Goal: Task Accomplishment & Management: Use online tool/utility

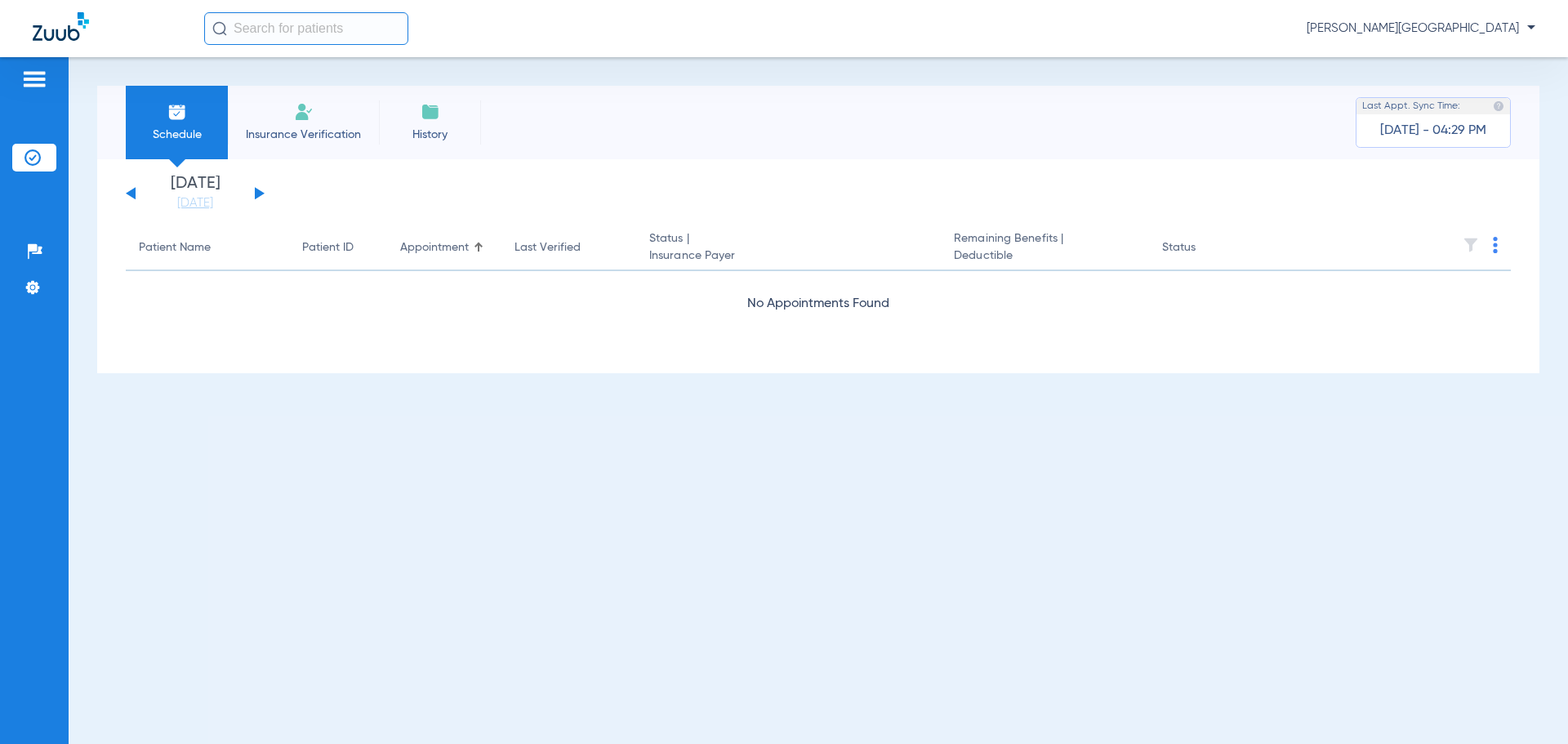
click at [261, 192] on button at bounding box center [259, 193] width 9 height 12
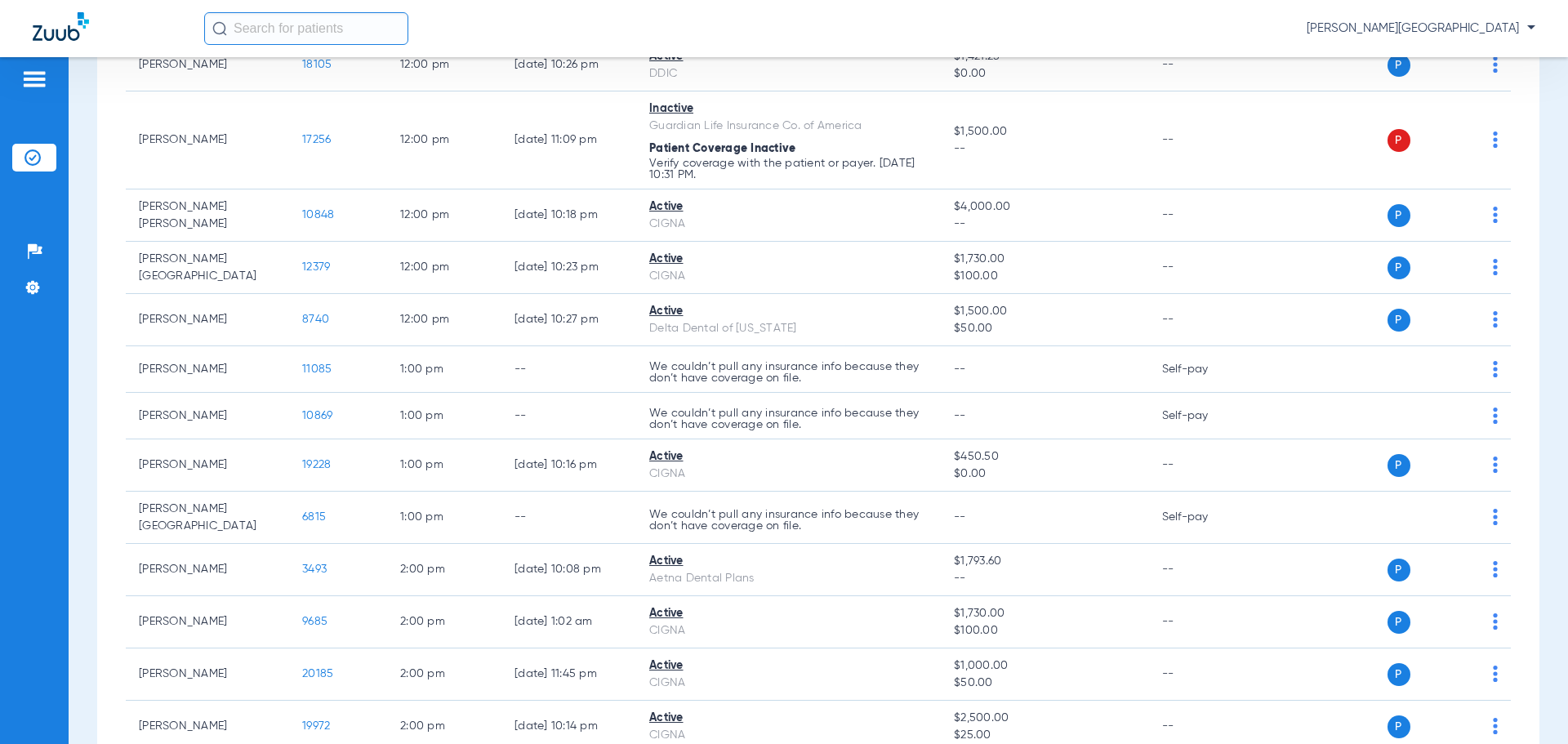
scroll to position [1325, 0]
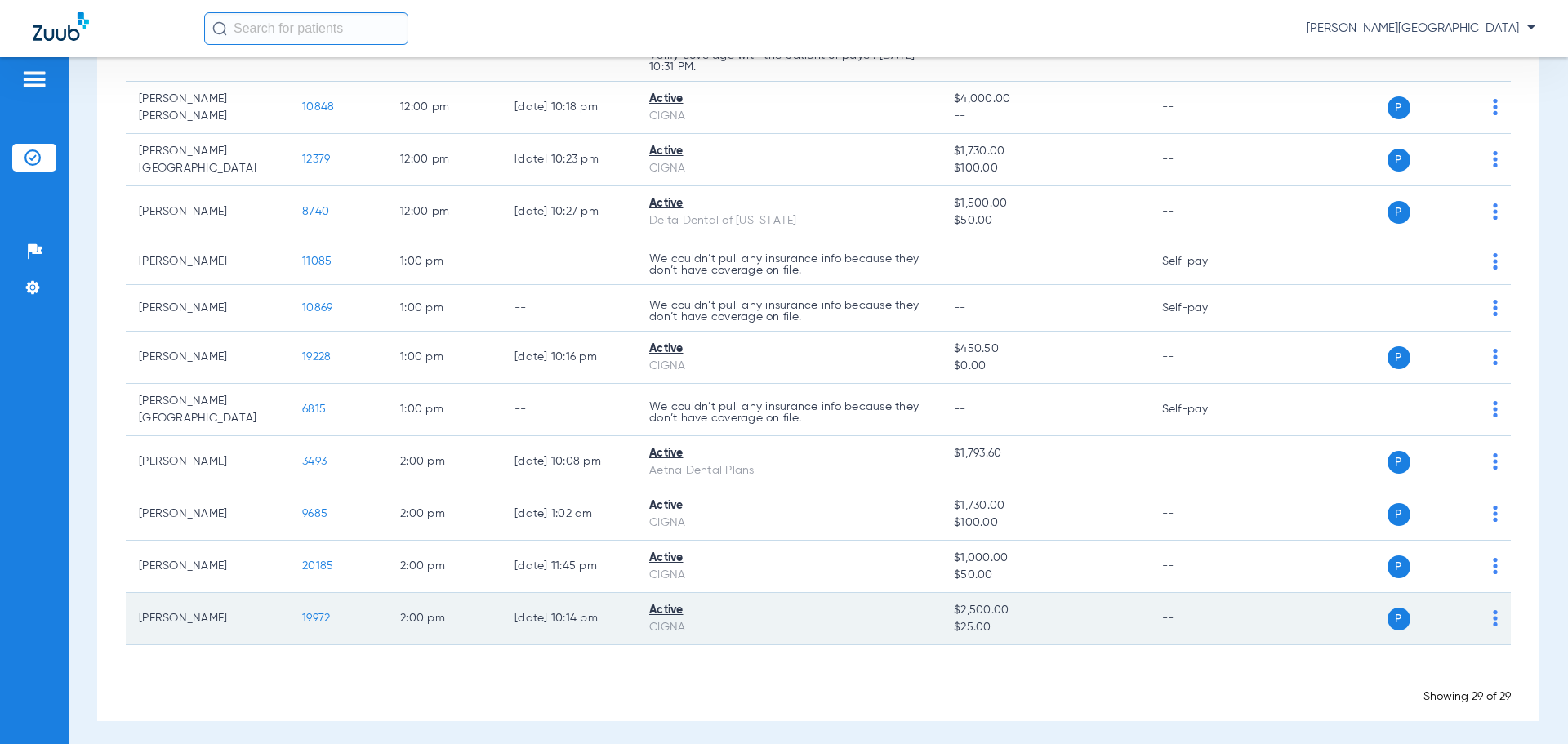
click at [1493, 611] on img at bounding box center [1496, 618] width 5 height 16
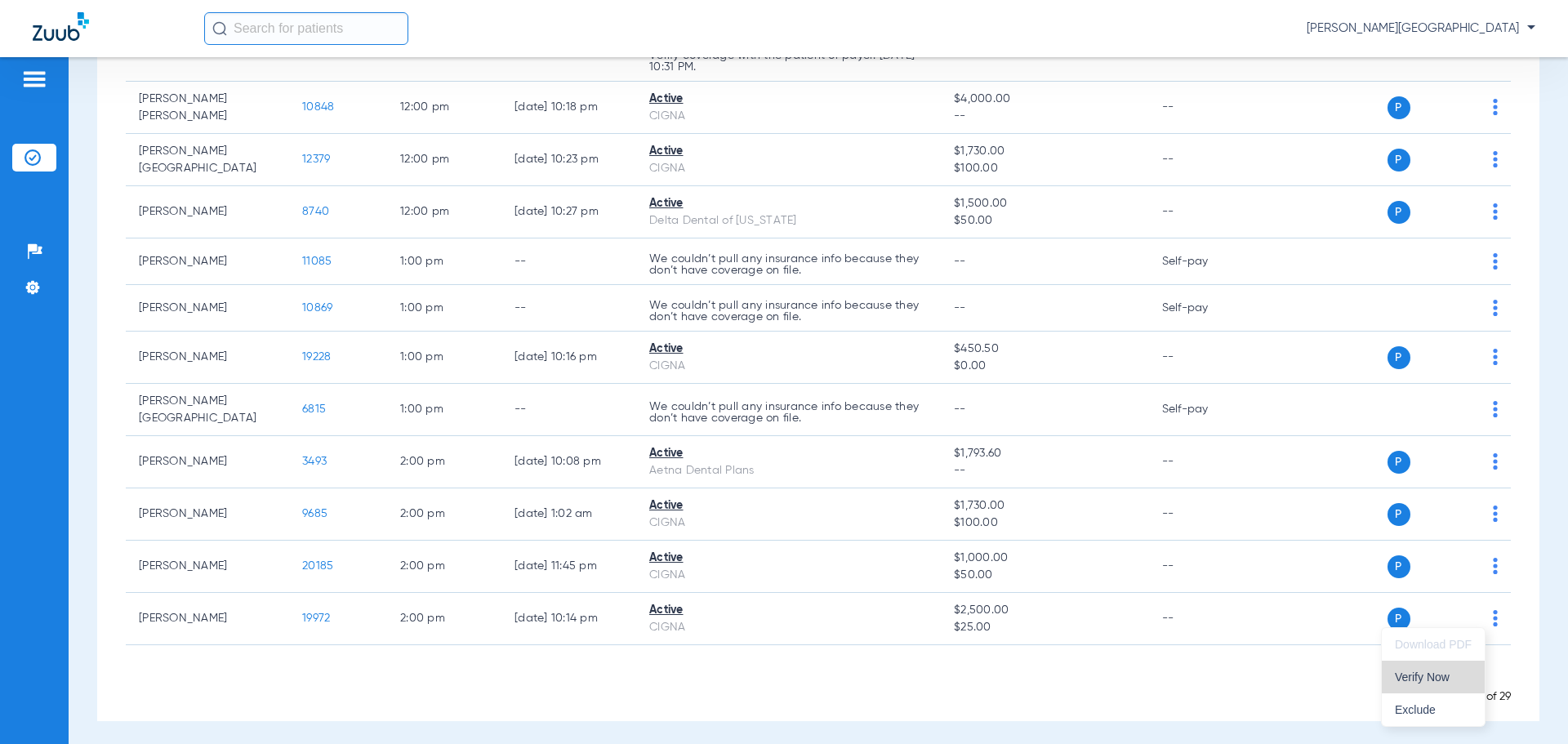
click at [1422, 675] on span "Verify Now" at bounding box center [1433, 676] width 76 height 11
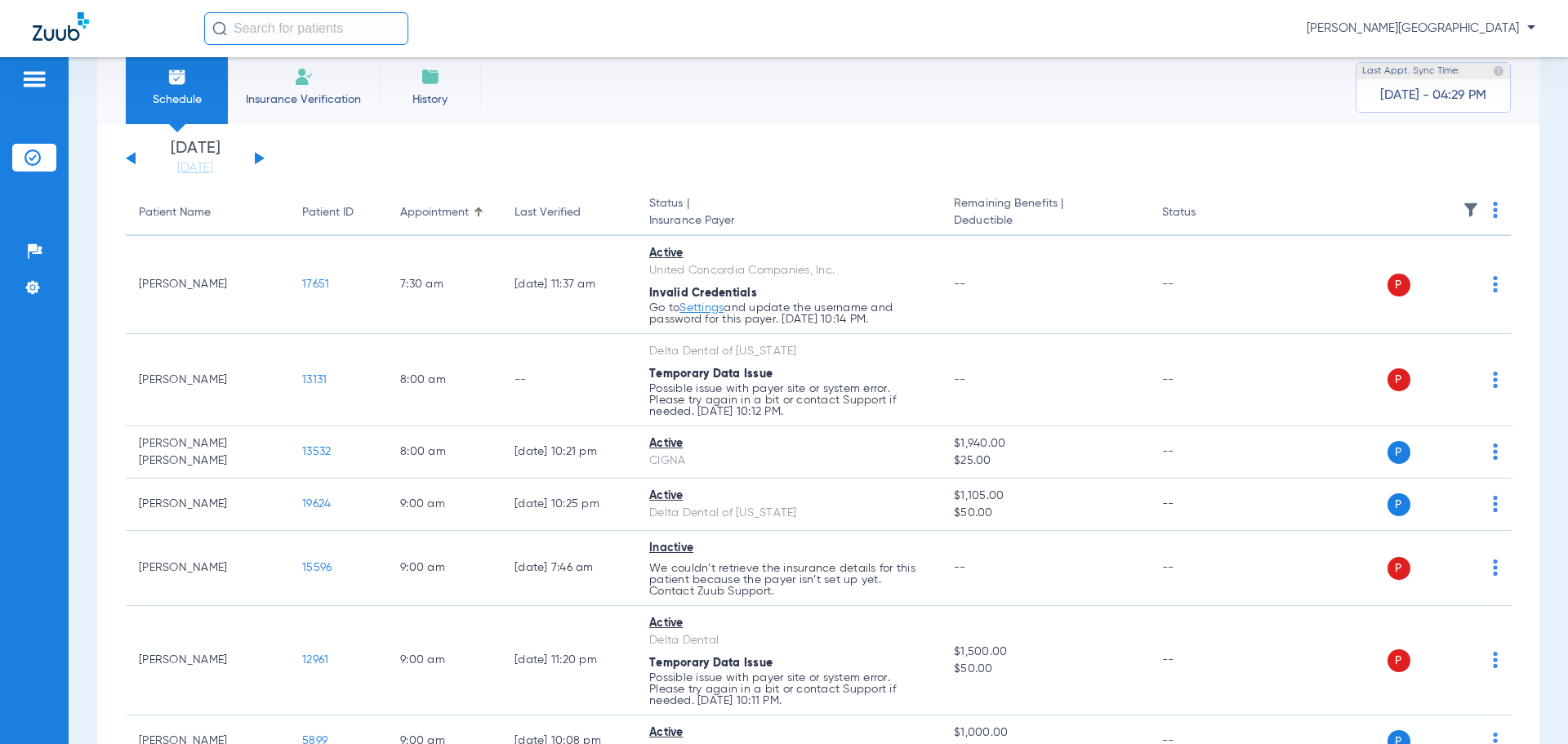
scroll to position [18, 0]
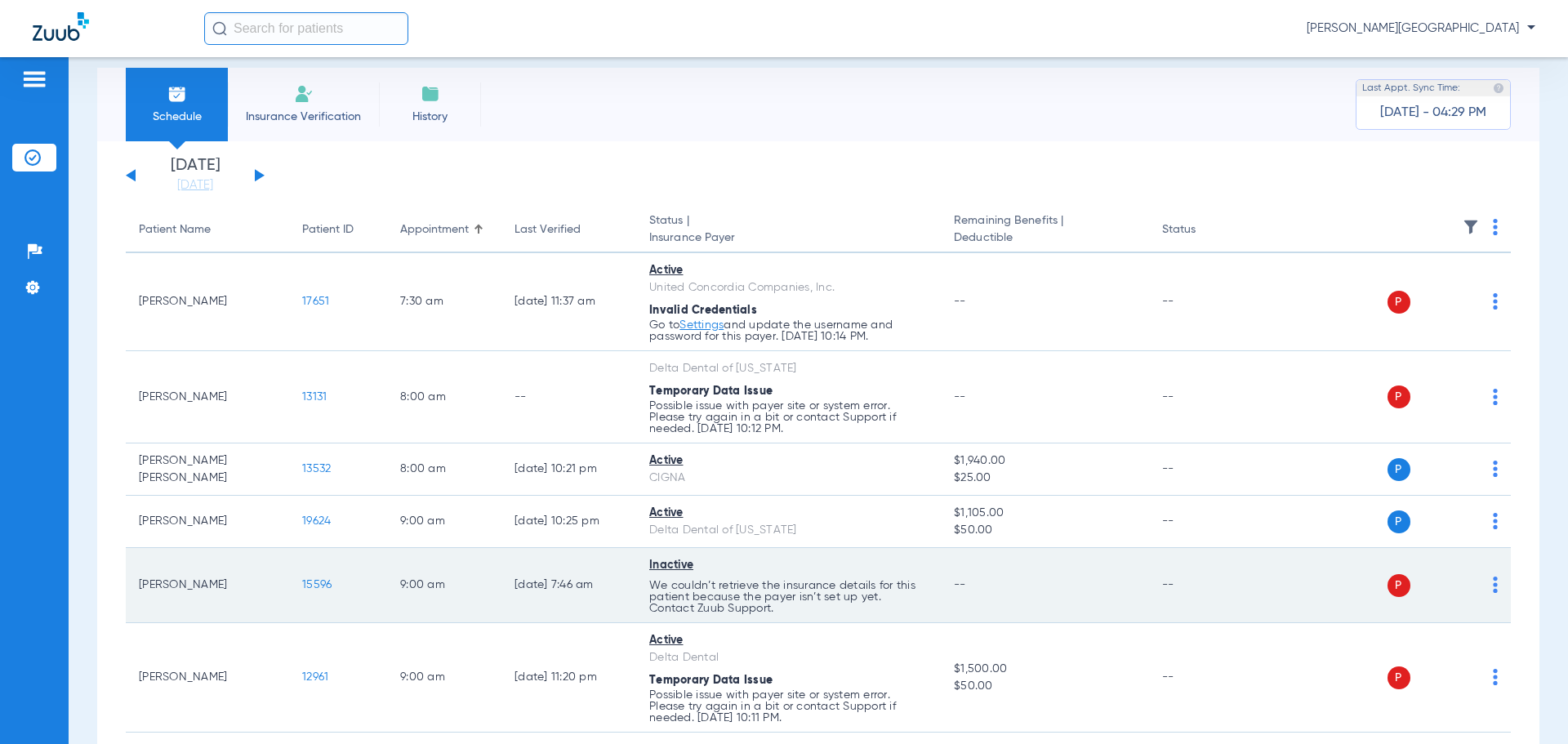
click at [1486, 582] on td "P S" at bounding box center [1386, 586] width 252 height 76
click at [1493, 581] on img at bounding box center [1496, 584] width 5 height 16
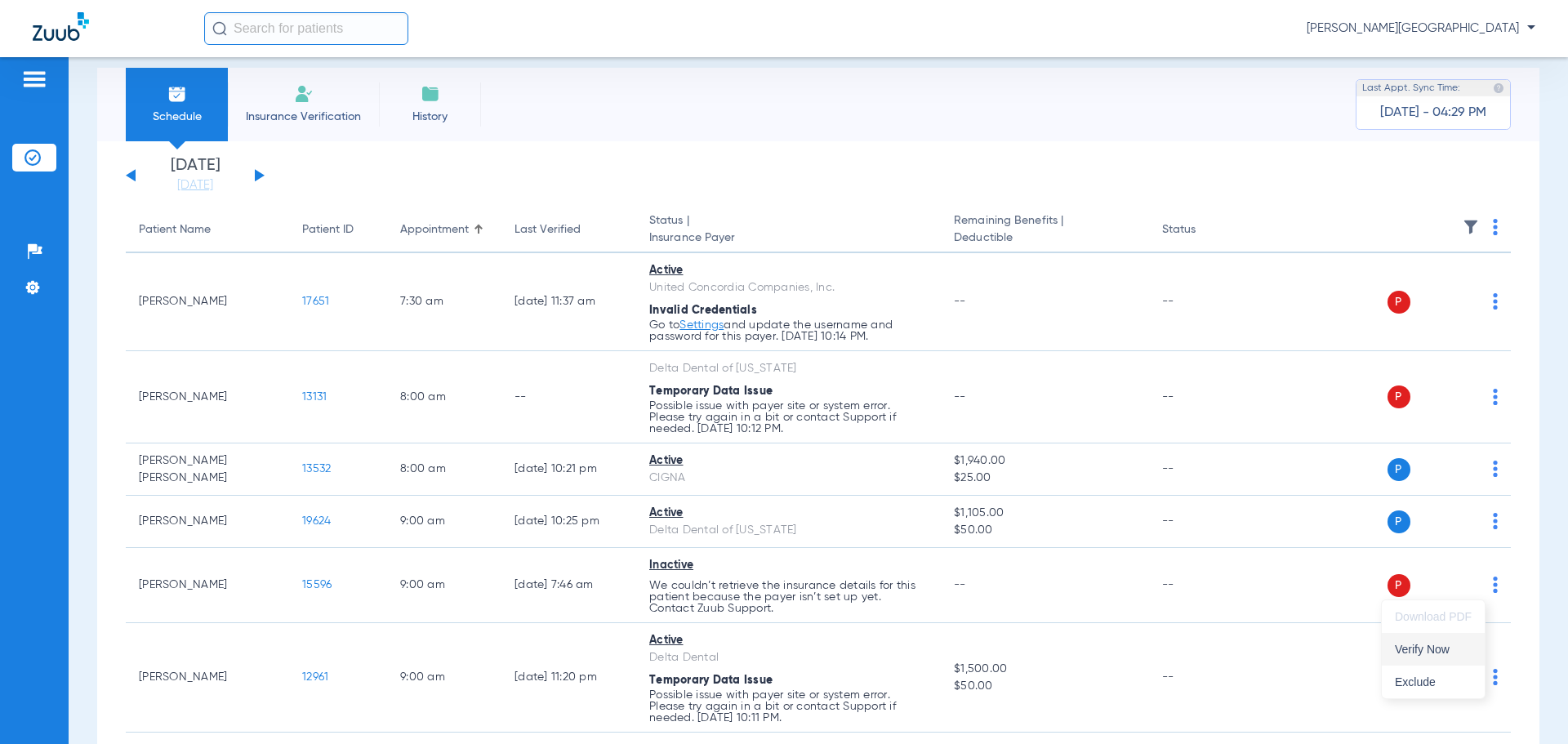
click at [1428, 651] on span "Verify Now" at bounding box center [1433, 649] width 76 height 11
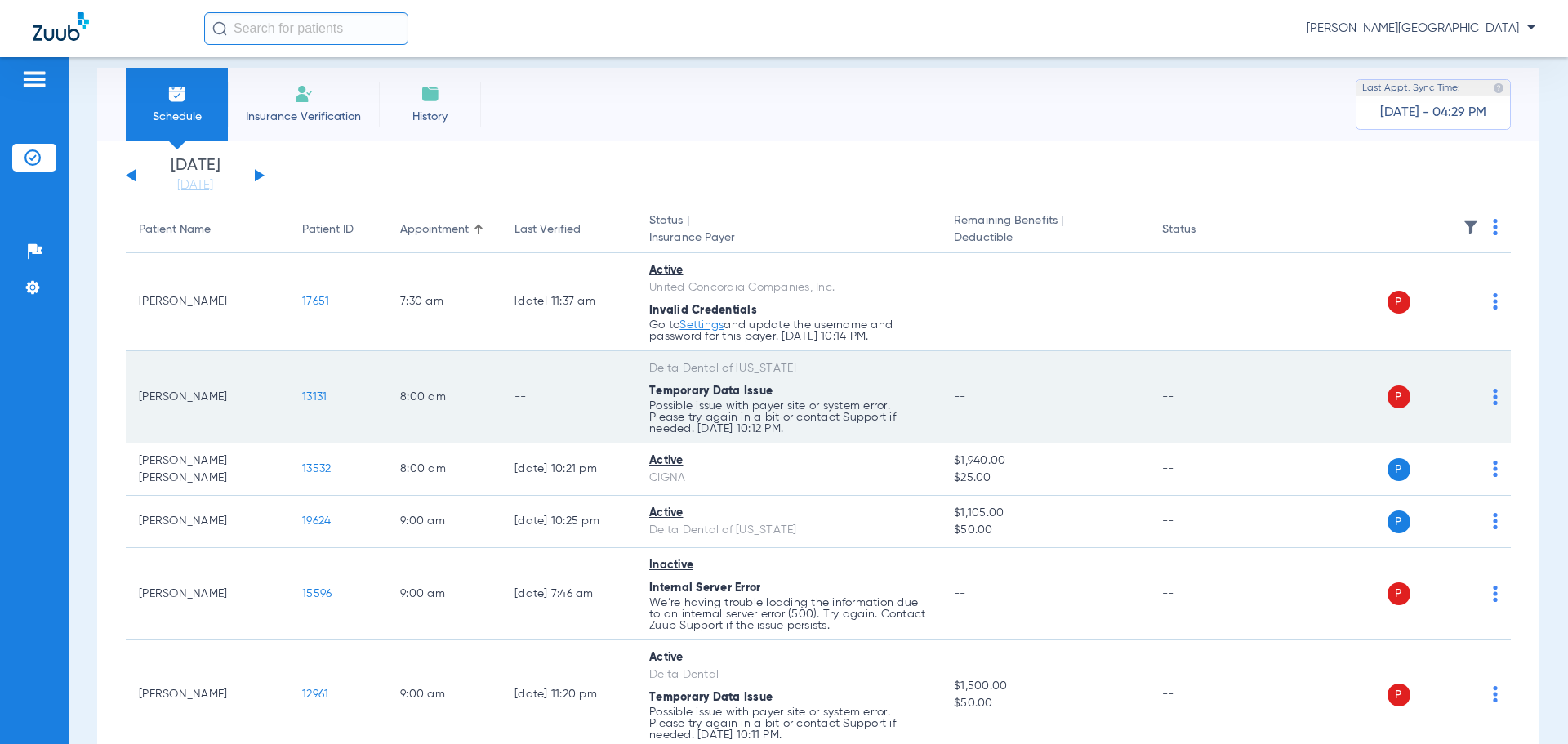
click at [1493, 392] on img at bounding box center [1496, 396] width 5 height 16
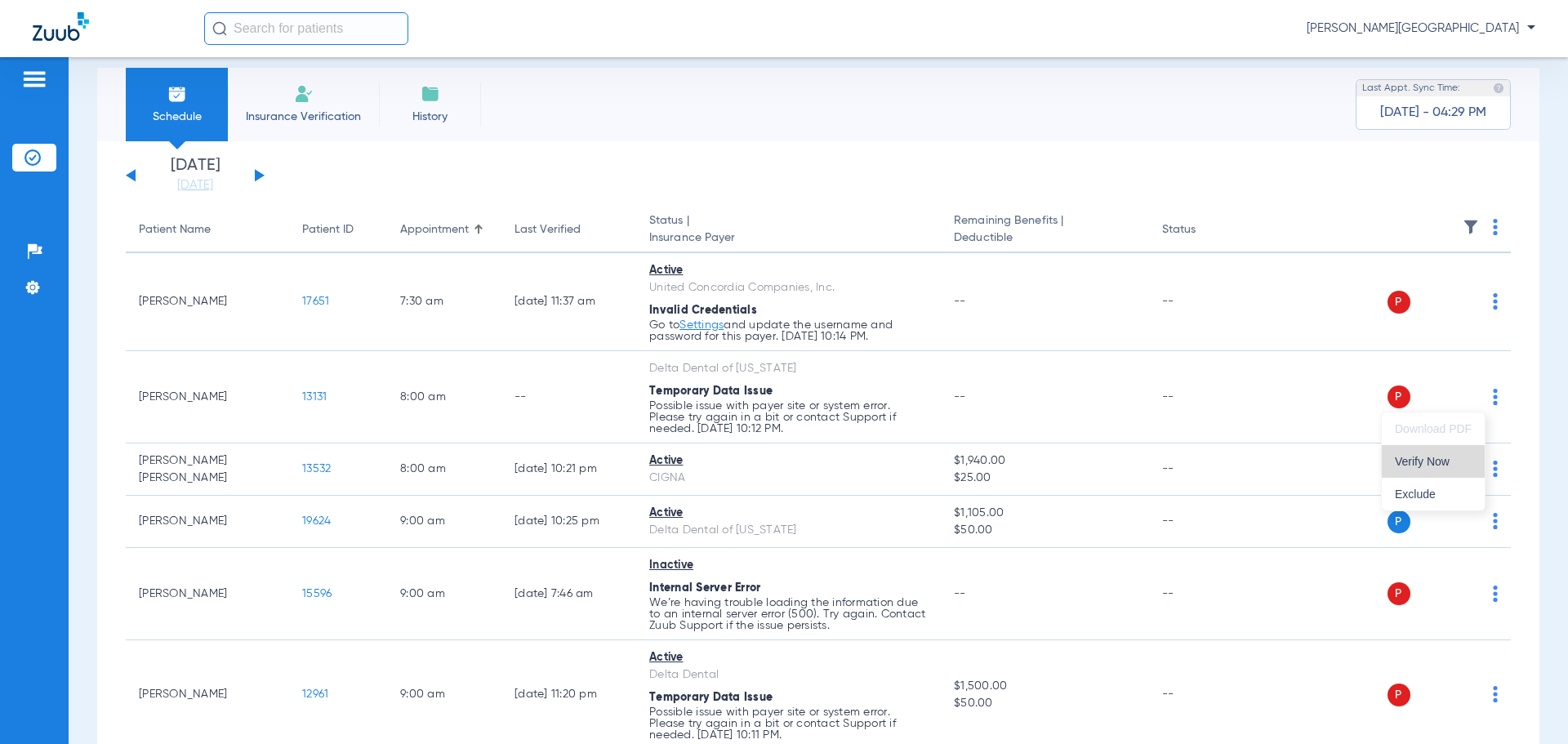
click at [1410, 473] on button "Verify Now" at bounding box center [1433, 462] width 103 height 33
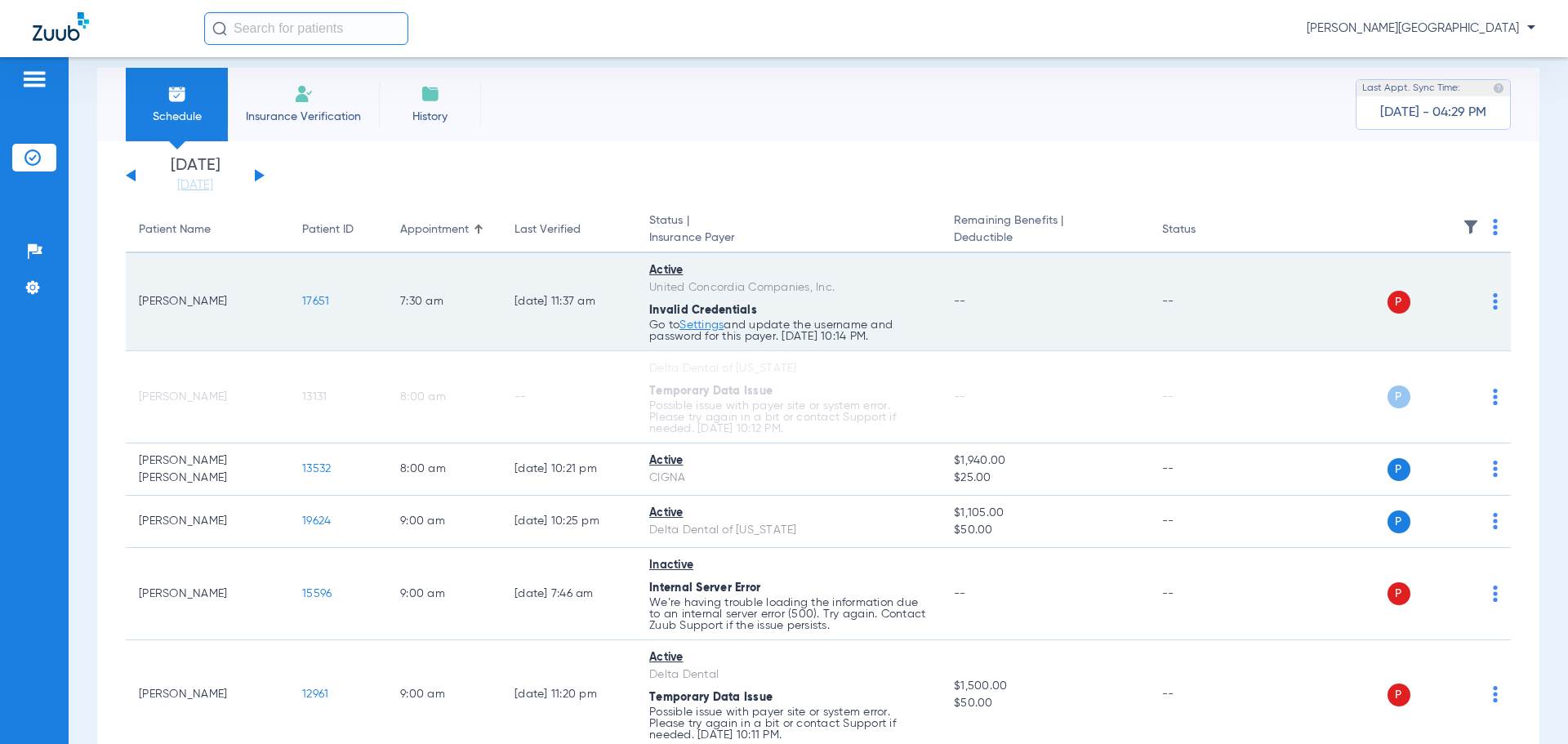
click at [1493, 299] on img at bounding box center [1496, 301] width 5 height 16
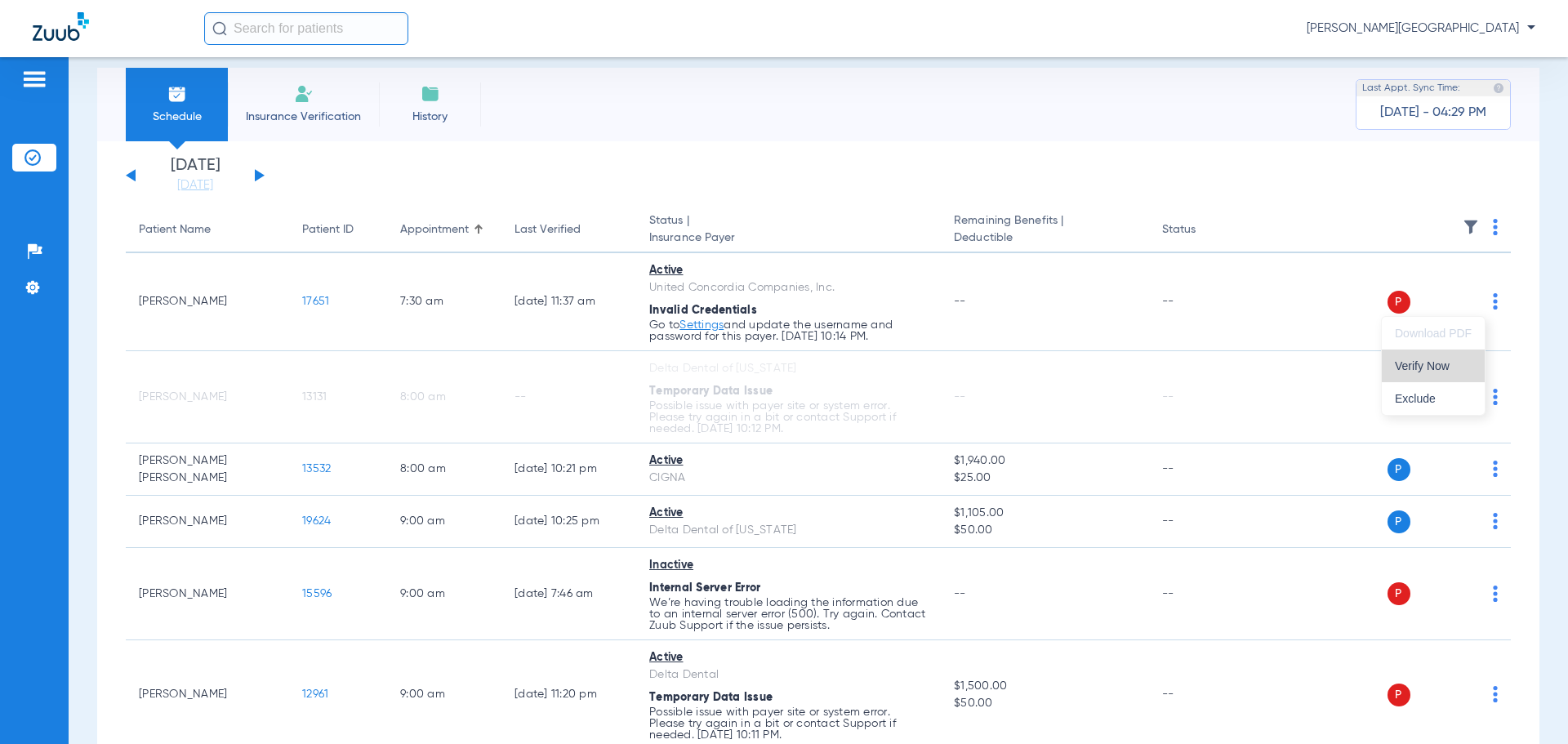
click at [1423, 368] on span "Verify Now" at bounding box center [1433, 366] width 76 height 11
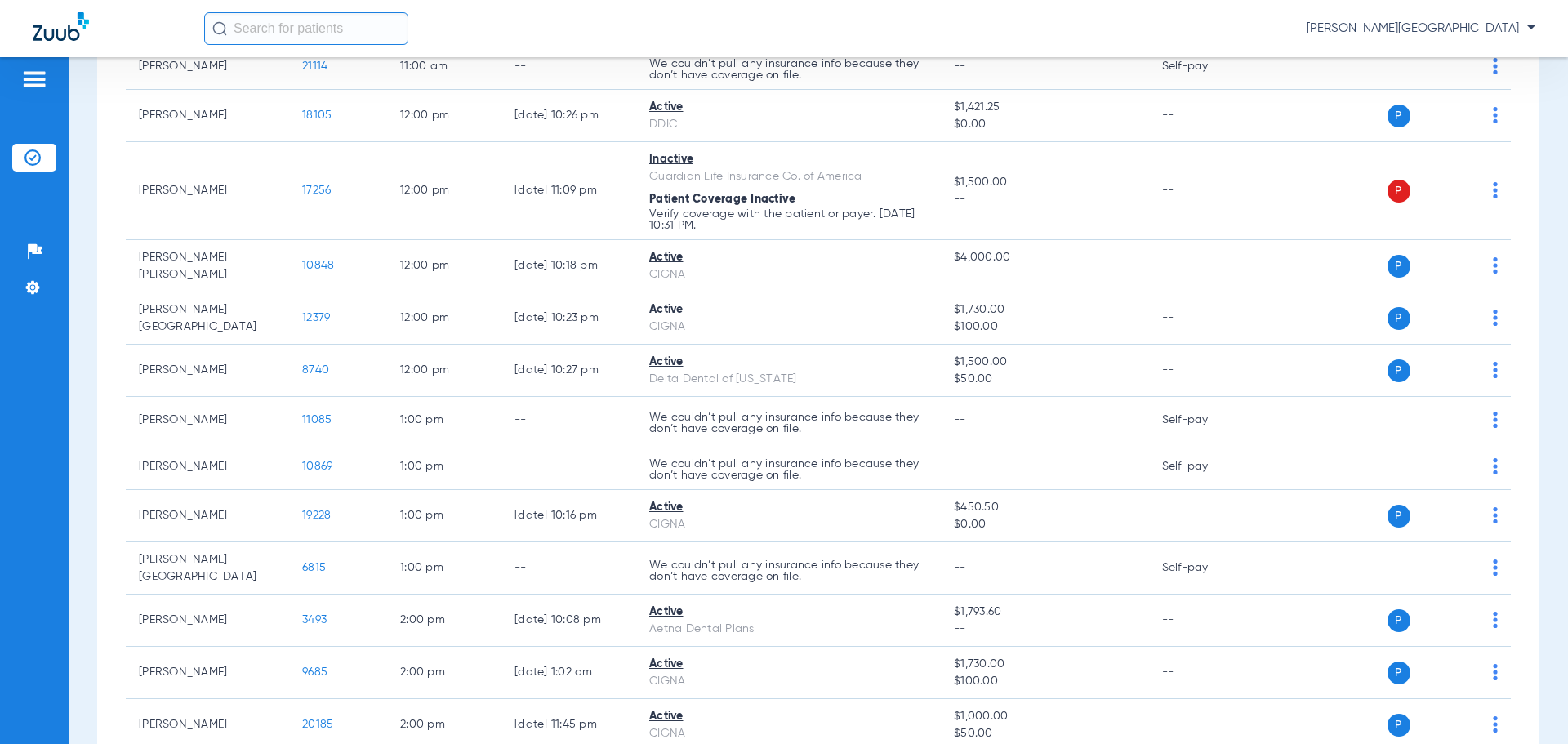
scroll to position [1221, 0]
